Goal: Information Seeking & Learning: Learn about a topic

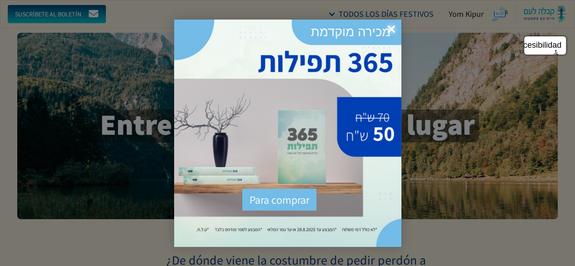
click at [502, 74] on div at bounding box center [287, 133] width 575 height 266
click at [389, 26] on font "×" at bounding box center [391, 29] width 8 height 23
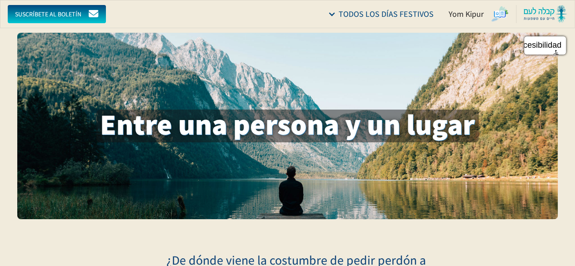
click at [547, 13] on img at bounding box center [545, 14] width 44 height 18
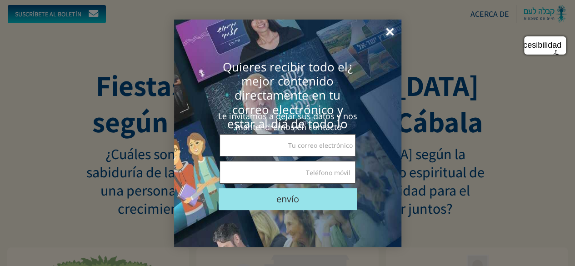
click at [392, 31] on font "×" at bounding box center [390, 31] width 8 height 23
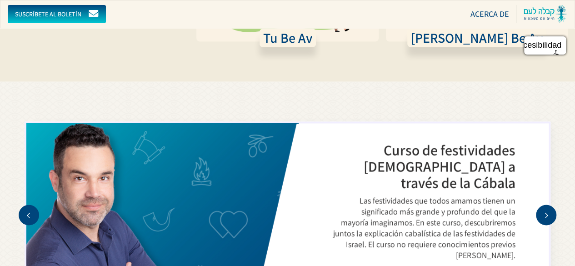
scroll to position [1010, 0]
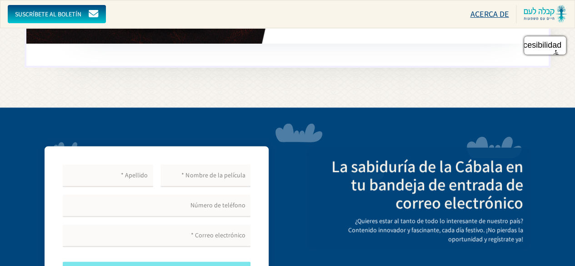
click at [485, 14] on font "acerca de" at bounding box center [489, 14] width 39 height 10
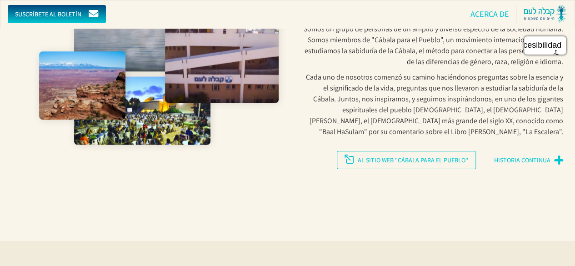
scroll to position [1500, 0]
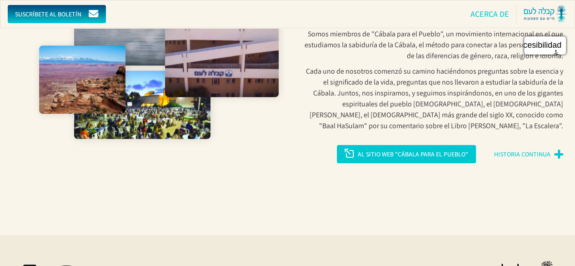
click at [408, 150] on font "Al sitio web "Cábala para el Pueblo"" at bounding box center [413, 154] width 110 height 8
